Goal: Information Seeking & Learning: Learn about a topic

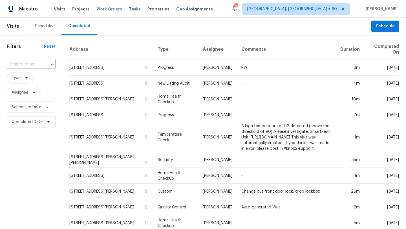
click at [106, 9] on span "Work Orders" at bounding box center [109, 9] width 26 height 6
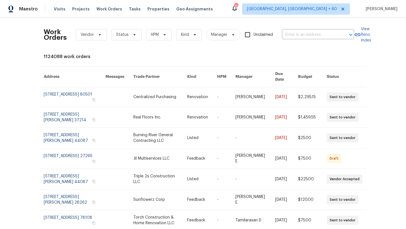
click at [304, 39] on div "Work Orders Vendor Status HPM Kind Manager Unclaimed ​" at bounding box center [199, 34] width 311 height 25
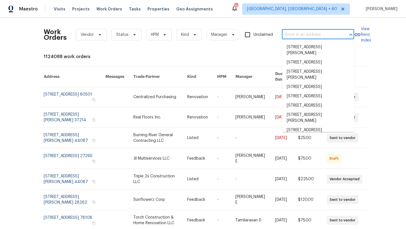
click at [304, 38] on input "text" at bounding box center [310, 34] width 56 height 9
paste input "[STREET_ADDRESS]"
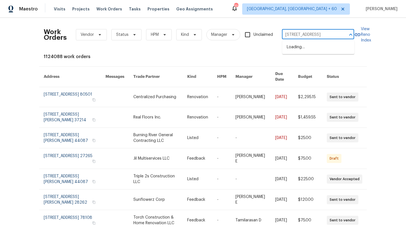
scroll to position [0, 12]
type input "[STREET_ADDRESS]"
click at [297, 47] on li "[STREET_ADDRESS]" at bounding box center [318, 47] width 72 height 9
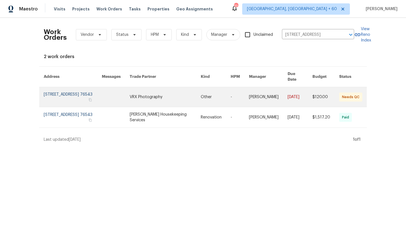
click at [62, 90] on link at bounding box center [73, 97] width 58 height 20
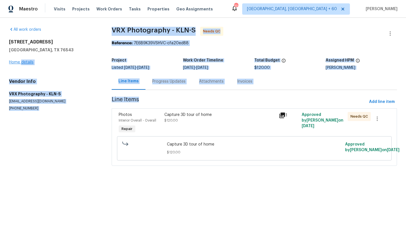
drag, startPoint x: 62, startPoint y: 90, endPoint x: 27, endPoint y: 63, distance: 44.5
click at [27, 62] on link "Home details" at bounding box center [21, 62] width 25 height 4
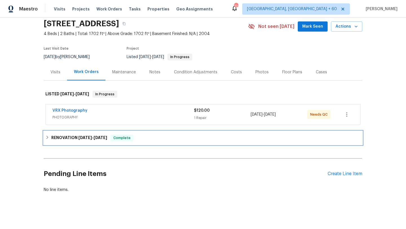
click at [88, 139] on span "[DATE]" at bounding box center [85, 138] width 14 height 4
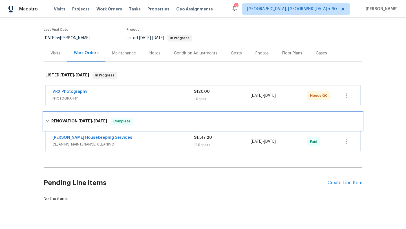
scroll to position [45, 0]
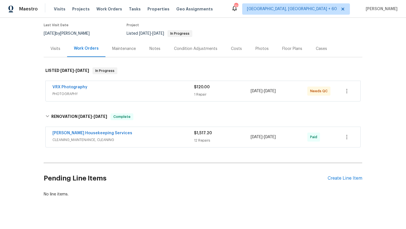
click at [88, 140] on span "CLEANING_MAINTENANCE, CLEANING" at bounding box center [123, 140] width 142 height 6
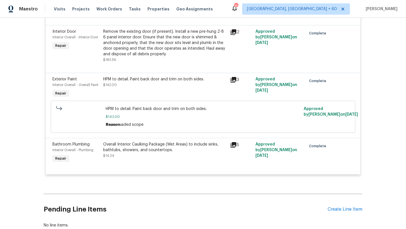
scroll to position [756, 0]
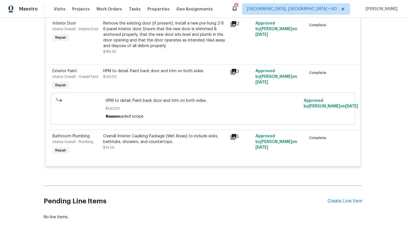
click at [135, 138] on div "Overall Interior Caulking Package (Wet Areas) to include sinks, bathtubs, showe…" at bounding box center [165, 138] width 124 height 11
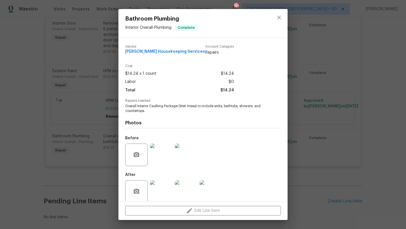
click at [159, 160] on img at bounding box center [161, 155] width 23 height 23
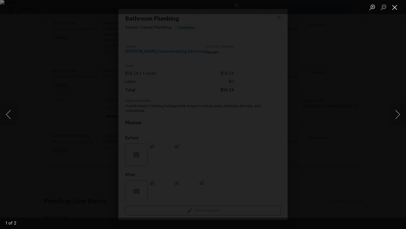
click at [400, 6] on button "Close lightbox" at bounding box center [394, 7] width 11 height 10
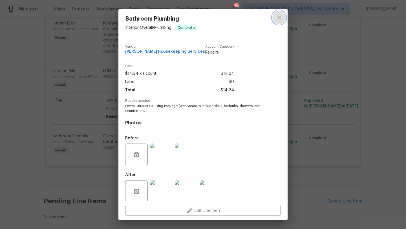
click at [280, 13] on button "close" at bounding box center [280, 18] width 14 height 14
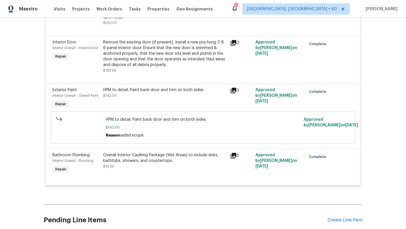
scroll to position [734, 0]
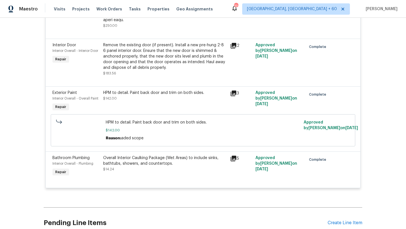
click at [150, 92] on div "HPM to detail. Paint back door and trim on both sides. $142.00" at bounding box center [165, 95] width 124 height 11
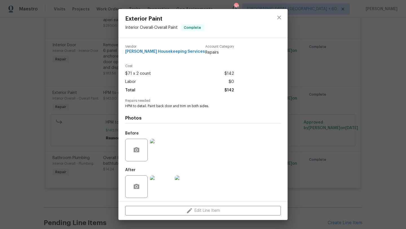
scroll to position [3, 0]
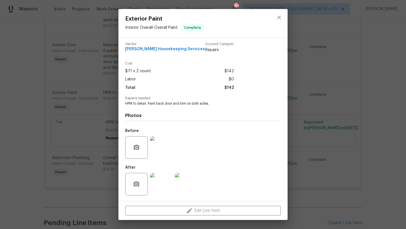
click at [297, 119] on div "Exterior Paint Interior Overall - Overall Paint Complete Vendor [PERSON_NAME] H…" at bounding box center [203, 114] width 406 height 229
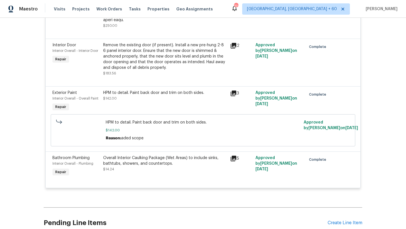
scroll to position [706, 0]
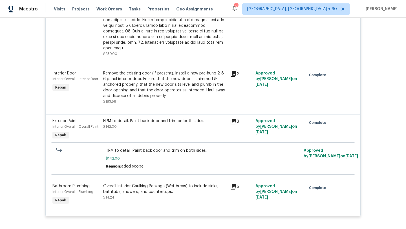
click at [152, 84] on div "Remove the existing door (if present). Install a new pre-hung 2-8 6 panel inter…" at bounding box center [165, 85] width 124 height 28
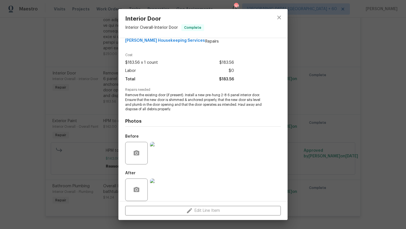
scroll to position [17, 0]
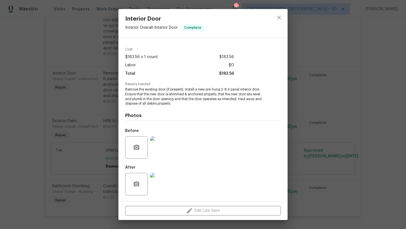
click at [103, 98] on div "Interior Door Interior Overall - Interior Door Complete Vendor [PERSON_NAME] Ho…" at bounding box center [203, 114] width 406 height 229
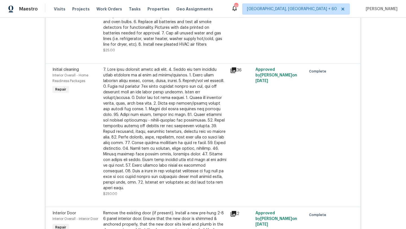
scroll to position [547, 0]
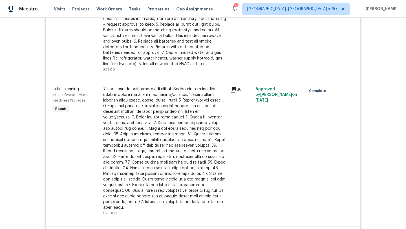
click at [126, 117] on div at bounding box center [165, 148] width 124 height 124
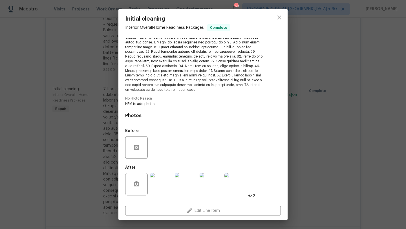
scroll to position [0, 0]
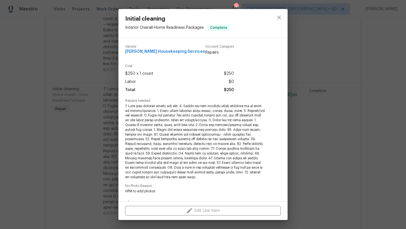
click at [80, 113] on div "Initial cleaning Interior Overall - Home Readiness Packages Complete Vendor [PE…" at bounding box center [203, 114] width 406 height 229
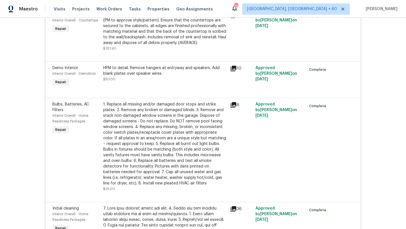
scroll to position [422, 0]
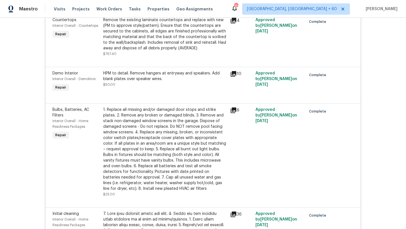
click at [113, 143] on div "1. Replace all missing and/or damaged door stops and strike plates. 2. Remove a…" at bounding box center [165, 149] width 124 height 85
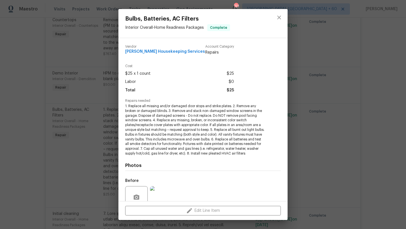
click at [106, 139] on div "Bulbs, Batteries, AC Filters Interior Overall - Home Readiness Packages Complet…" at bounding box center [203, 114] width 406 height 229
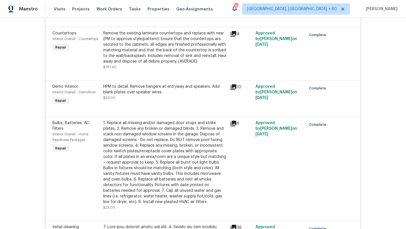
scroll to position [395, 0]
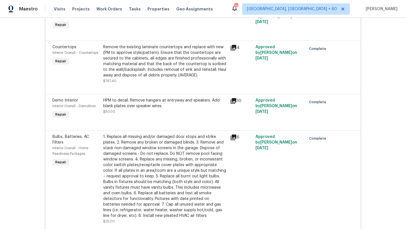
click at [161, 102] on div "HPM to detail. Remove hangers at entryway and speakers. Add blank plates over s…" at bounding box center [165, 103] width 124 height 11
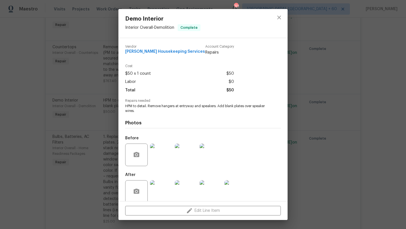
click at [102, 112] on div "Demo Interior Interior Overall - Demolition Complete Vendor [PERSON_NAME] House…" at bounding box center [203, 114] width 406 height 229
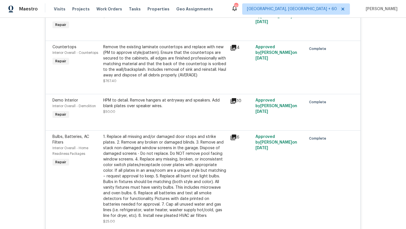
click at [124, 67] on div "Remove the existing laminate countertops and replace with new (PM to approve st…" at bounding box center [165, 61] width 124 height 34
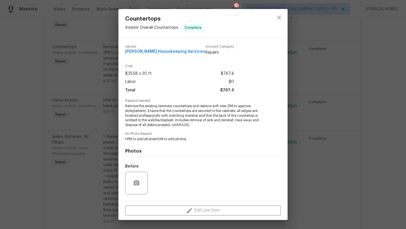
click at [95, 64] on div "Countertops Interior Overall - Countertops Complete Vendor [PERSON_NAME] Housek…" at bounding box center [203, 114] width 406 height 229
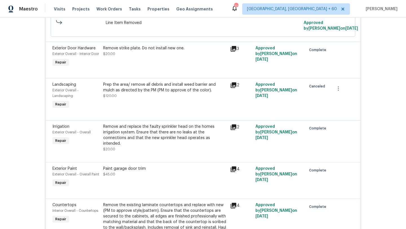
scroll to position [226, 0]
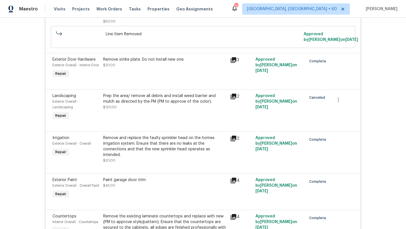
click at [140, 128] on div at bounding box center [202, 124] width 301 height 7
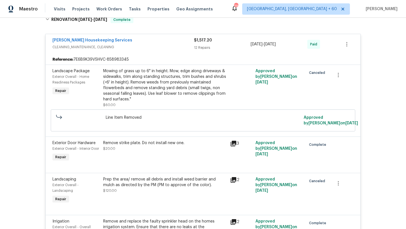
scroll to position [76, 0]
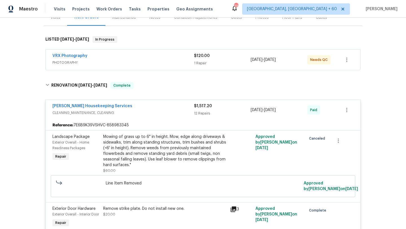
click at [133, 58] on div "VRX Photography" at bounding box center [123, 56] width 142 height 7
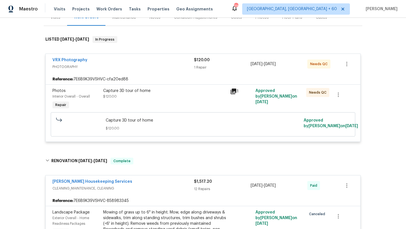
click at [135, 91] on div "Capture 3D tour of home" at bounding box center [165, 91] width 124 height 6
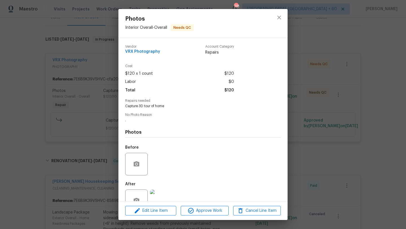
click at [90, 108] on div "Photos Interior Overall - Overall Needs QC Vendor VRX Photography Account Categ…" at bounding box center [203, 114] width 406 height 229
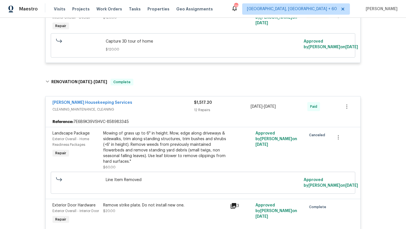
scroll to position [162, 0]
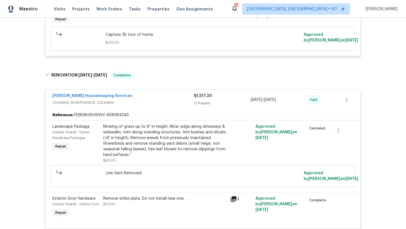
click at [127, 129] on div "Mowing of grass up to 6" in height. Mow, edge along driveways & sidewalks, trim…" at bounding box center [165, 141] width 124 height 34
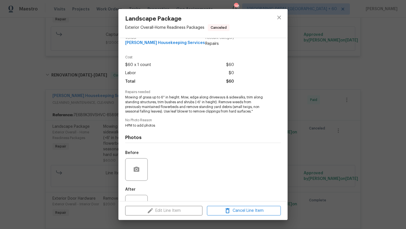
scroll to position [31, 0]
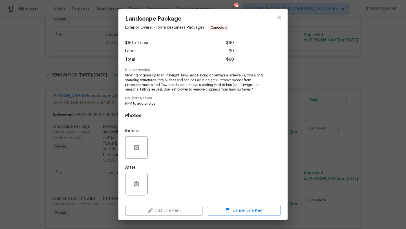
click at [87, 128] on div "Landscape Package Exterior Overall - Home Readiness Packages Canceled Vendor [P…" at bounding box center [203, 114] width 406 height 229
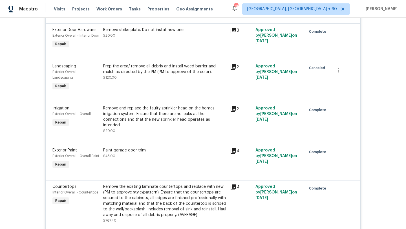
scroll to position [335, 0]
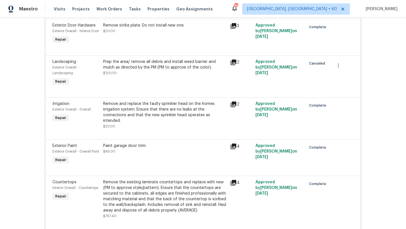
click at [163, 128] on div "Remove and replace the faulty sprinkler head on the homes irrigation system. En…" at bounding box center [165, 115] width 124 height 28
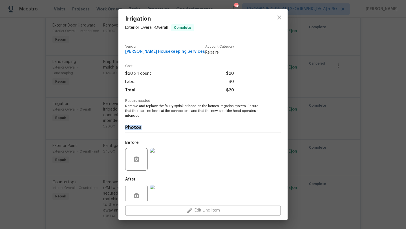
click at [68, 130] on div "Irrigation Exterior Overall - Overall Complete Vendor [PERSON_NAME] Housekeepin…" at bounding box center [203, 114] width 406 height 229
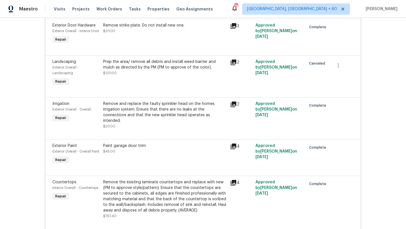
click at [155, 150] on div "Paint garage door trim $45.00" at bounding box center [165, 148] width 124 height 11
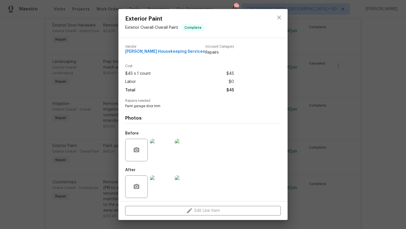
click at [64, 139] on div "Exterior Paint Exterior Overall - Overall Paint Complete Vendor [PERSON_NAME] H…" at bounding box center [203, 114] width 406 height 229
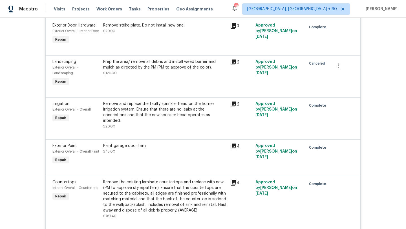
scroll to position [0, 0]
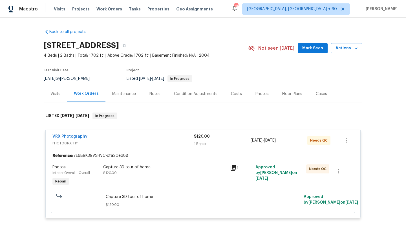
click at [62, 31] on link "Back to all projects" at bounding box center [71, 32] width 54 height 6
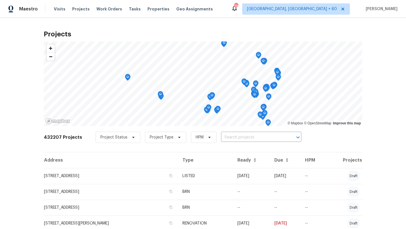
click at [233, 142] on div "Project Status Project Type HPM ​" at bounding box center [199, 137] width 206 height 11
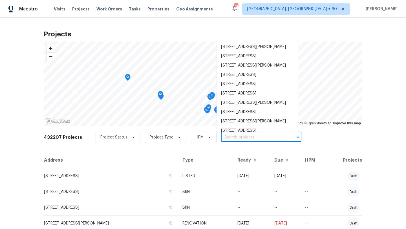
click at [239, 139] on input "text" at bounding box center [253, 137] width 65 height 9
paste input "Questionnaires: Both the questions with answers must be documented and pinned f…"
type input "Questionnaires: Both the questions with answers must be documented and pinned f…"
paste input "[STREET_ADDRESS]"
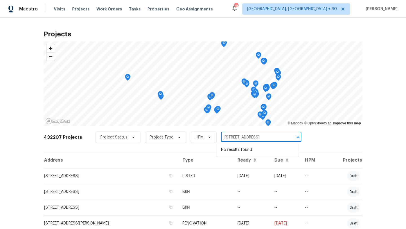
scroll to position [0, 27]
type input "[STREET_ADDRESS]"
click at [236, 153] on li "[STREET_ADDRESS]" at bounding box center [258, 149] width 82 height 9
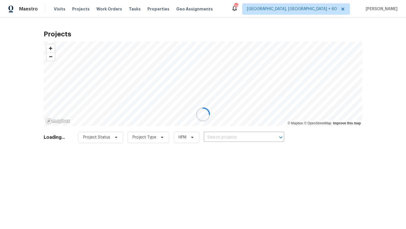
type input "[STREET_ADDRESS]"
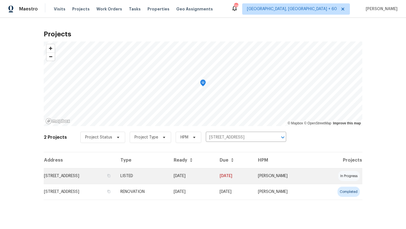
click at [98, 177] on td "[STREET_ADDRESS]" at bounding box center [80, 176] width 72 height 16
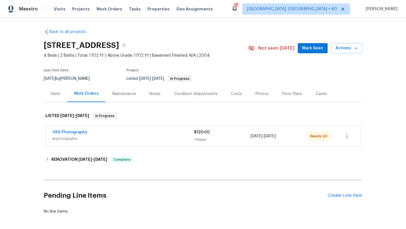
click at [57, 94] on div "Visits" at bounding box center [56, 94] width 10 height 6
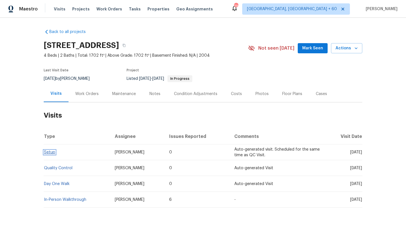
click at [50, 152] on link "Setup" at bounding box center [49, 152] width 11 height 4
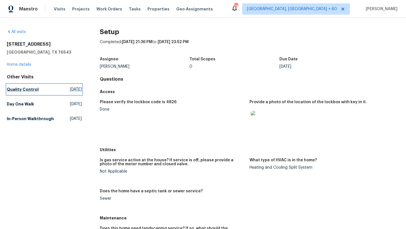
click at [24, 87] on h5 "Quality Control" at bounding box center [23, 90] width 32 height 6
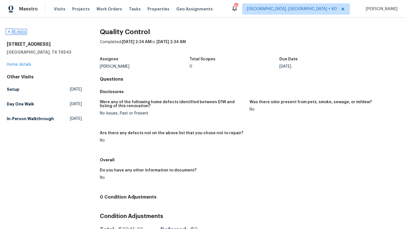
click at [10, 29] on icon at bounding box center [9, 31] width 5 height 5
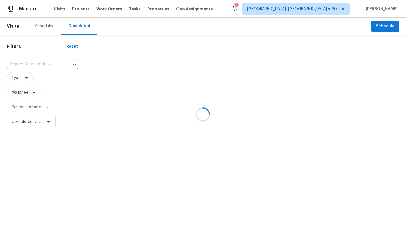
click at [102, 10] on div at bounding box center [203, 114] width 406 height 229
click at [102, 8] on div at bounding box center [203, 114] width 406 height 229
click at [47, 66] on div at bounding box center [203, 114] width 406 height 229
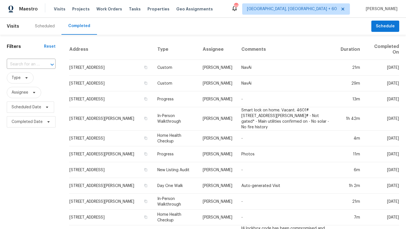
click at [44, 63] on div at bounding box center [48, 65] width 15 height 8
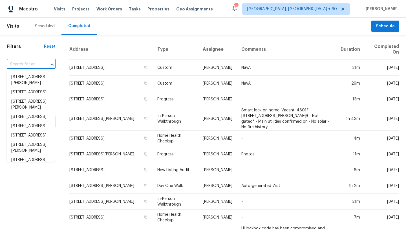
paste input "[STREET_ADDRESS][PERSON_NAME]"
type input "[STREET_ADDRESS][PERSON_NAME]"
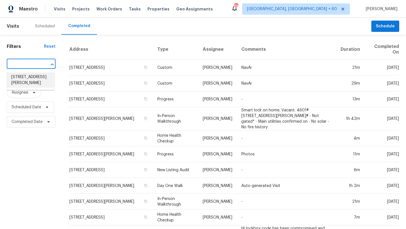
click at [40, 83] on li "[STREET_ADDRESS][PERSON_NAME]" at bounding box center [31, 80] width 48 height 15
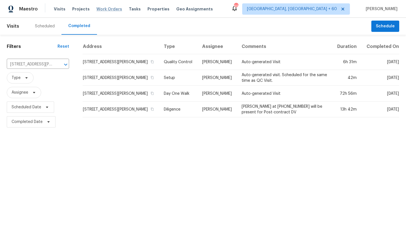
click at [104, 8] on span "Work Orders" at bounding box center [109, 9] width 26 height 6
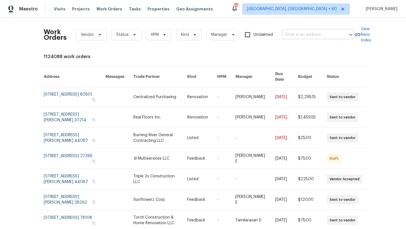
click at [321, 36] on input "text" at bounding box center [310, 34] width 56 height 9
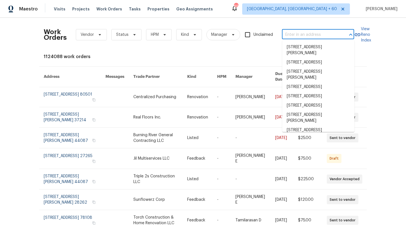
paste input "[STREET_ADDRESS][PERSON_NAME]"
type input "[STREET_ADDRESS][PERSON_NAME]"
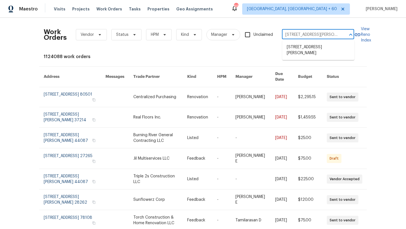
scroll to position [0, 21]
click at [321, 52] on li "[STREET_ADDRESS][PERSON_NAME]" at bounding box center [318, 50] width 72 height 15
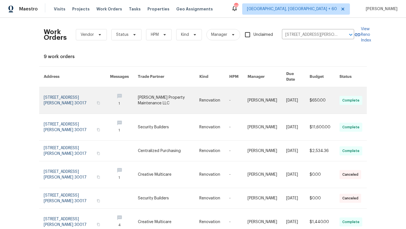
click at [88, 91] on link at bounding box center [77, 100] width 66 height 27
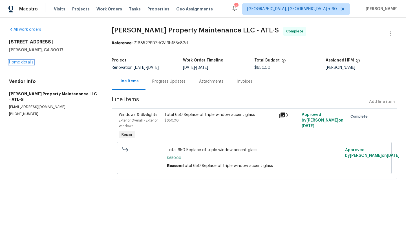
click at [28, 61] on link "Home details" at bounding box center [21, 62] width 25 height 4
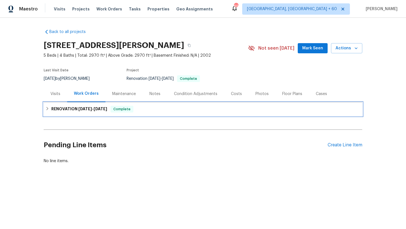
click at [52, 108] on h6 "RENOVATION [DATE] - [DATE]" at bounding box center [79, 109] width 56 height 7
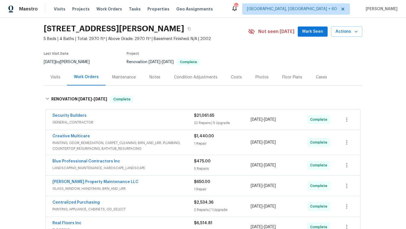
click at [89, 115] on div "Security Builders" at bounding box center [123, 116] width 142 height 7
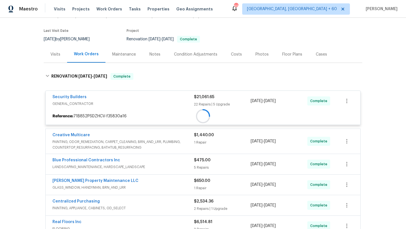
scroll to position [62, 0]
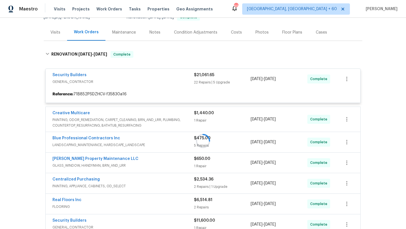
click at [90, 119] on div at bounding box center [203, 140] width 319 height 191
click at [92, 115] on div at bounding box center [203, 140] width 319 height 191
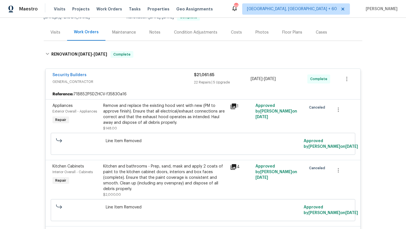
click at [106, 77] on div "Security Builders" at bounding box center [123, 75] width 142 height 7
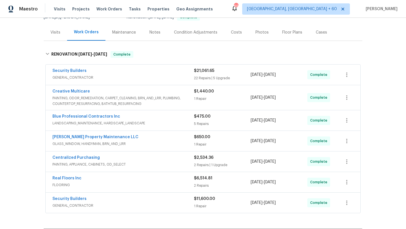
click at [106, 77] on span "GENERAL_CONTRACTOR" at bounding box center [123, 78] width 142 height 6
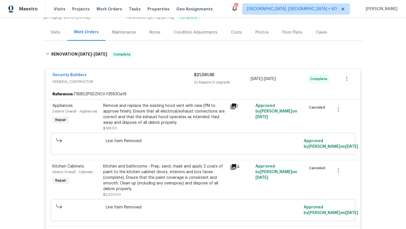
click at [84, 80] on span "GENERAL_CONTRACTOR" at bounding box center [123, 82] width 142 height 6
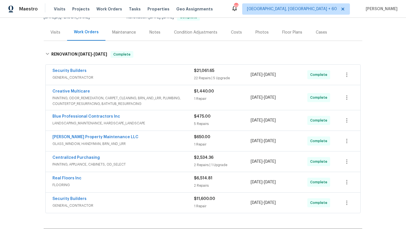
click at [85, 78] on span "GENERAL_CONTRACTOR" at bounding box center [123, 78] width 142 height 6
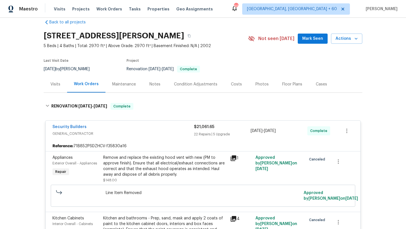
scroll to position [17, 0]
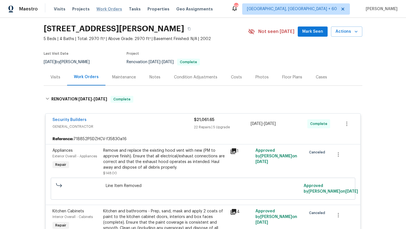
click at [106, 8] on span "Work Orders" at bounding box center [109, 9] width 26 height 6
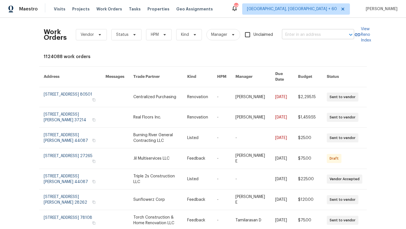
click at [300, 32] on input "text" at bounding box center [310, 34] width 56 height 9
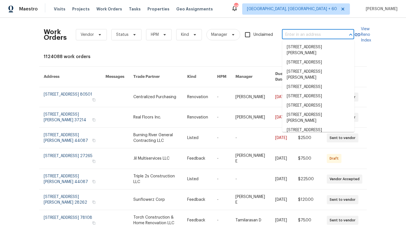
paste input "[STREET_ADDRESS][PERSON_NAME]"
type input "[STREET_ADDRESS][PERSON_NAME]"
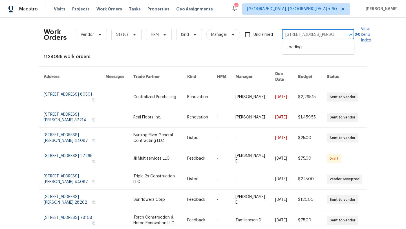
scroll to position [0, 26]
click at [307, 47] on li "[STREET_ADDRESS][PERSON_NAME]" at bounding box center [318, 50] width 72 height 15
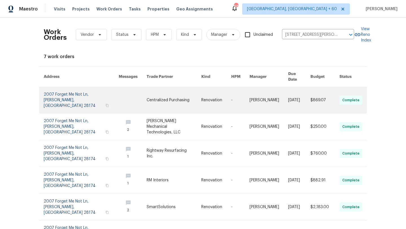
click at [65, 87] on link at bounding box center [81, 100] width 75 height 26
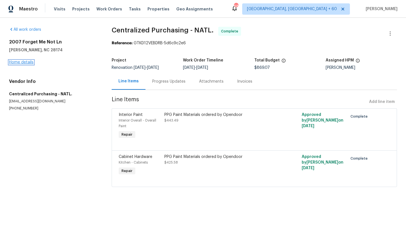
click at [31, 61] on link "Home details" at bounding box center [21, 62] width 25 height 4
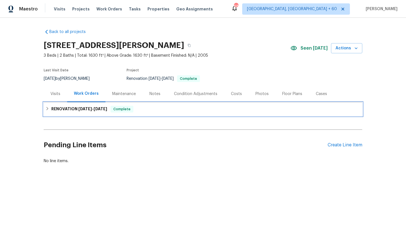
click at [90, 109] on span "[DATE]" at bounding box center [85, 109] width 14 height 4
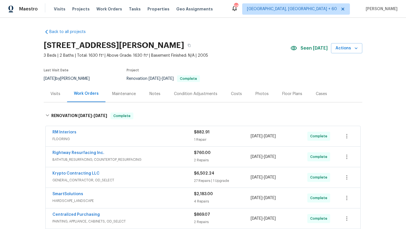
click at [112, 134] on div "RM Interiors" at bounding box center [123, 133] width 142 height 7
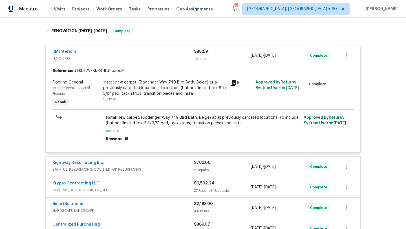
scroll to position [99, 0]
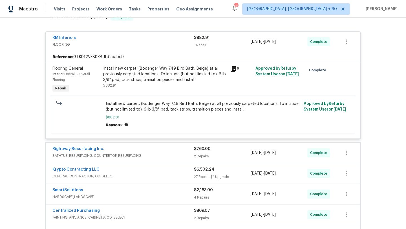
click at [135, 165] on div "Krypto Contracting LLC GENERAL_CONTRACTOR, OD_SELECT $6,502.24 27 Repairs | 1 U…" at bounding box center [203, 173] width 315 height 20
click at [131, 171] on div "Krypto Contracting LLC" at bounding box center [123, 170] width 142 height 7
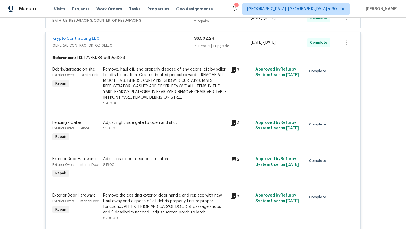
scroll to position [234, 0]
click at [139, 137] on div "Adjust right side gate to open and shut $50.00" at bounding box center [165, 131] width 127 height 26
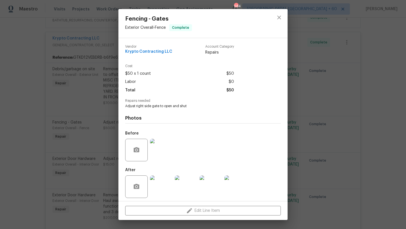
click at [284, 25] on div at bounding box center [279, 23] width 17 height 29
click at [282, 16] on icon "close" at bounding box center [279, 17] width 7 height 7
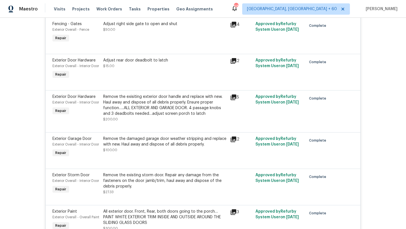
scroll to position [339, 0]
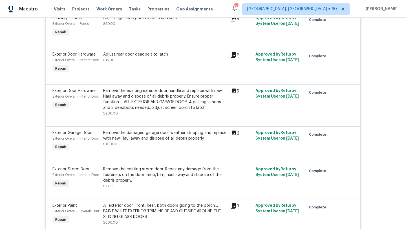
click at [140, 147] on div "Remove the damaged garage door weather stripping and replace with new. Haul awa…" at bounding box center [165, 138] width 124 height 17
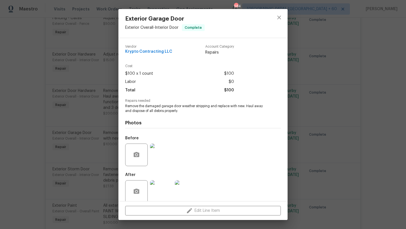
click at [91, 153] on div "Exterior Garage Door Exterior Overall - Interior Door Complete Vendor Krypto Co…" at bounding box center [203, 114] width 406 height 229
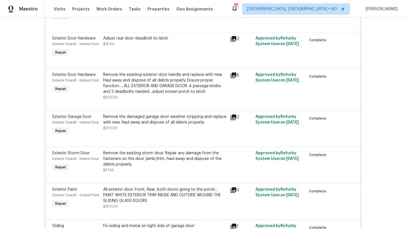
scroll to position [415, 0]
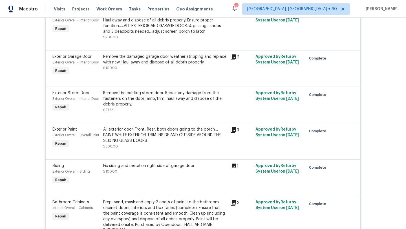
click at [130, 107] on div "Remove the existing storm door. Repair any damage from the fasteners on the doo…" at bounding box center [165, 98] width 124 height 17
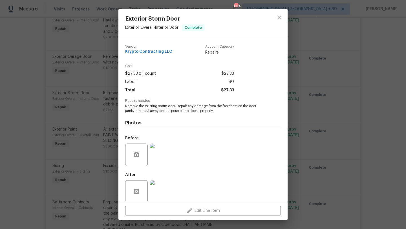
click at [80, 130] on div "Exterior Storm Door Exterior Overall - Interior Door Complete Vendor Krypto Con…" at bounding box center [203, 114] width 406 height 229
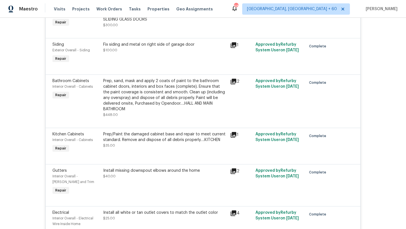
scroll to position [571, 0]
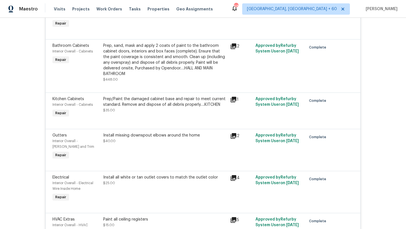
click at [119, 126] on div at bounding box center [202, 122] width 301 height 7
click at [130, 120] on div "Prep/Paint the damaged cabinet base and repair to meet current standard. Remove…" at bounding box center [165, 108] width 127 height 26
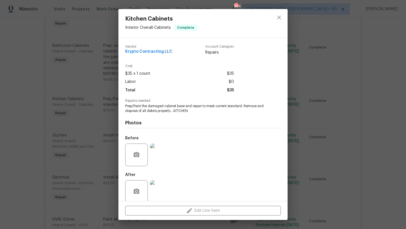
click at [69, 135] on div "Kitchen Cabinets Interior Overall - Cabinets Complete Vendor Krypto Contracting…" at bounding box center [203, 114] width 406 height 229
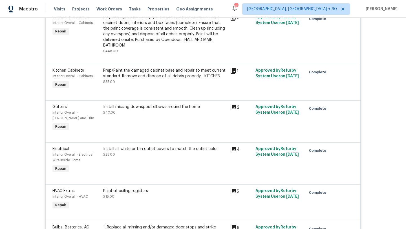
scroll to position [629, 0]
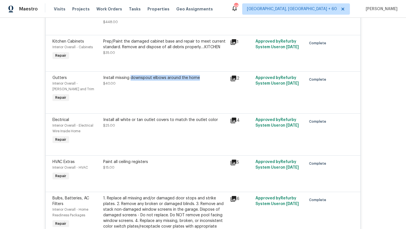
drag, startPoint x: 208, startPoint y: 96, endPoint x: 132, endPoint y: 95, distance: 75.9
click at [132, 81] on div "Install missing downspout elbows around the home" at bounding box center [165, 78] width 124 height 6
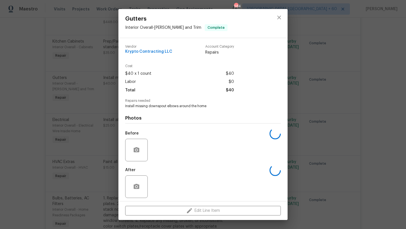
copy div "ownspout elbows around the home"
click at [273, 17] on button "close" at bounding box center [280, 18] width 14 height 14
